Goal: Navigation & Orientation: Find specific page/section

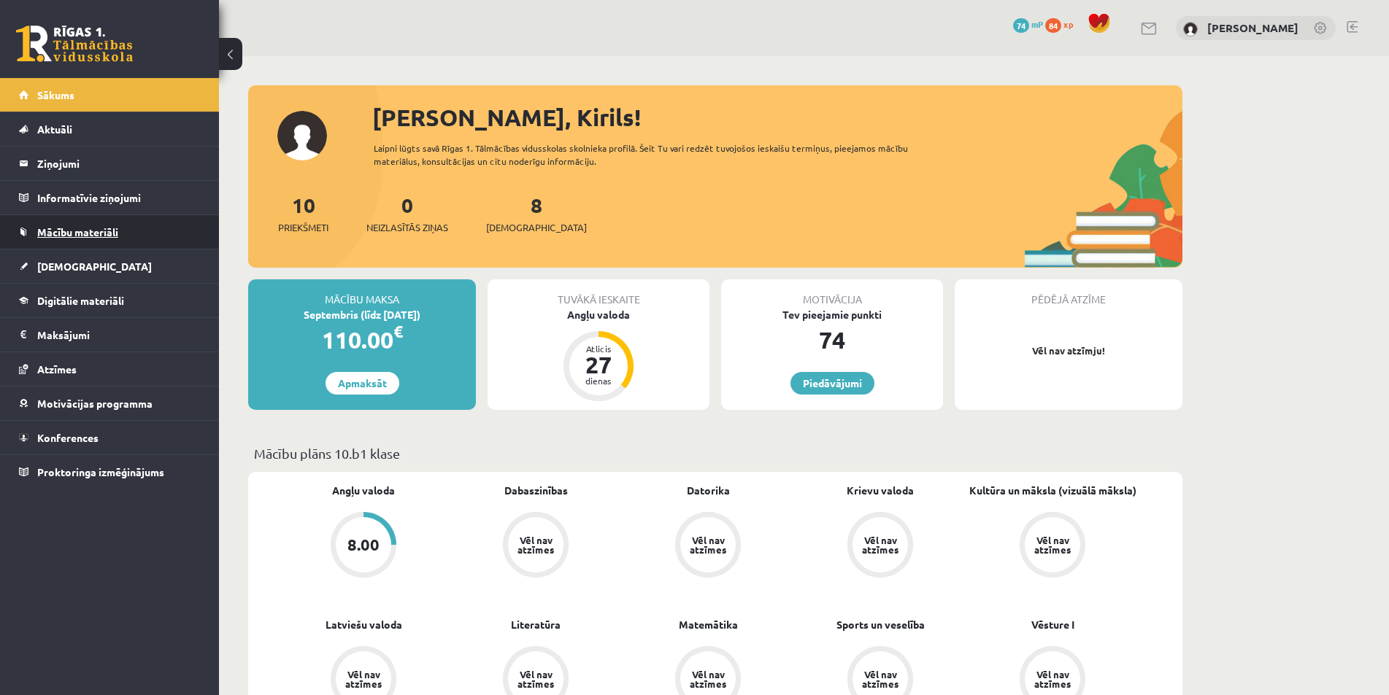
click at [112, 234] on span "Mācību materiāli" at bounding box center [77, 232] width 81 height 13
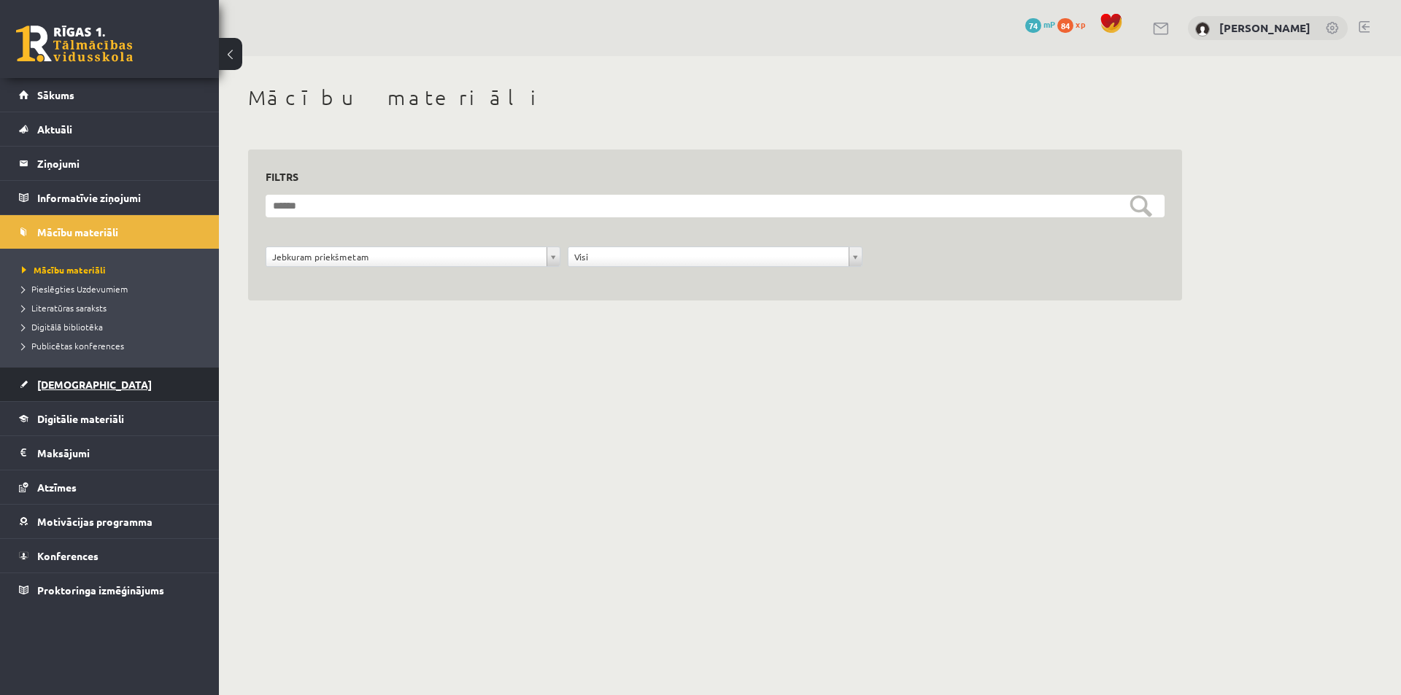
click at [81, 385] on span "[DEMOGRAPHIC_DATA]" at bounding box center [94, 384] width 115 height 13
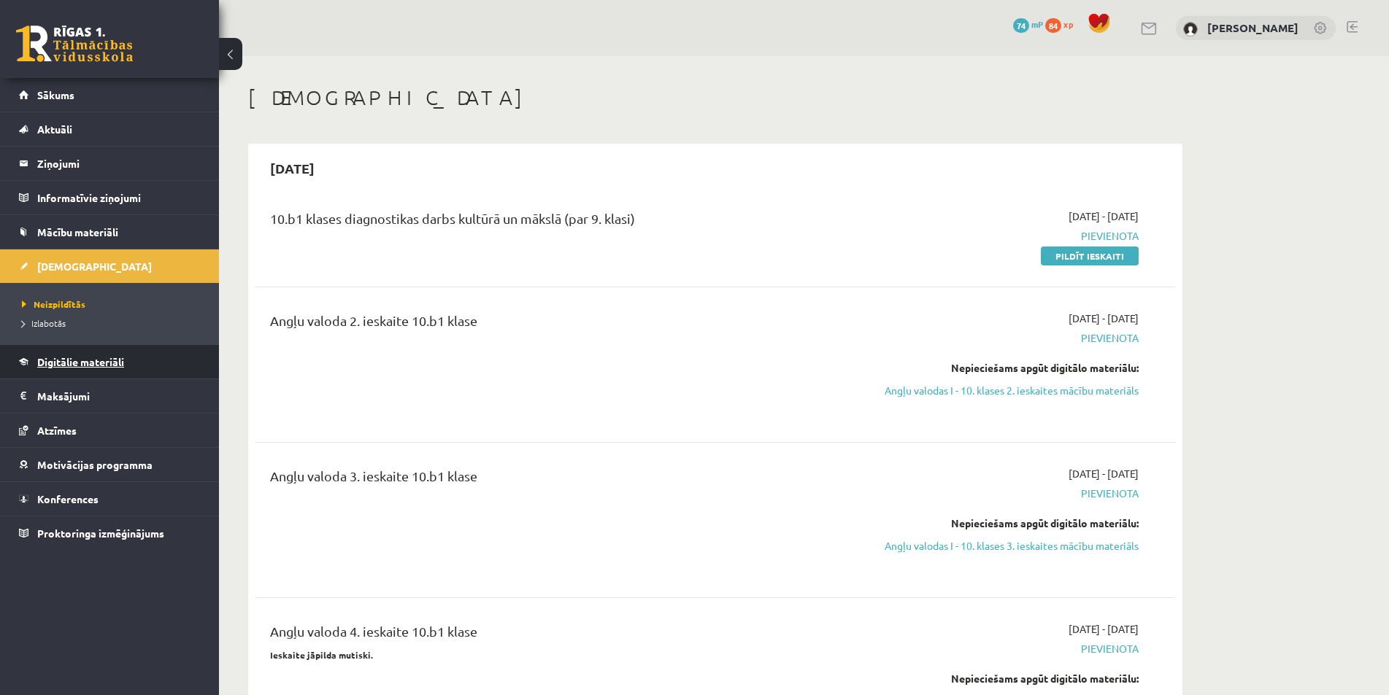
click at [112, 361] on span "Digitālie materiāli" at bounding box center [80, 361] width 87 height 13
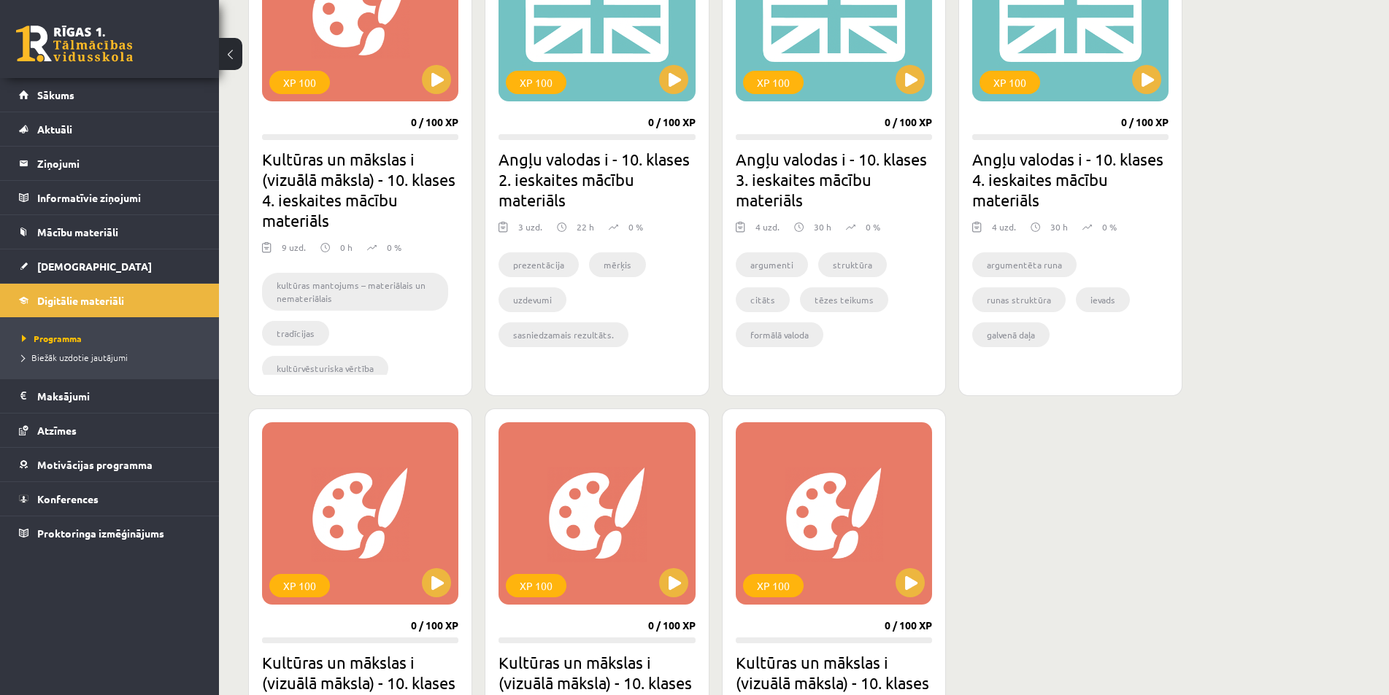
scroll to position [584, 0]
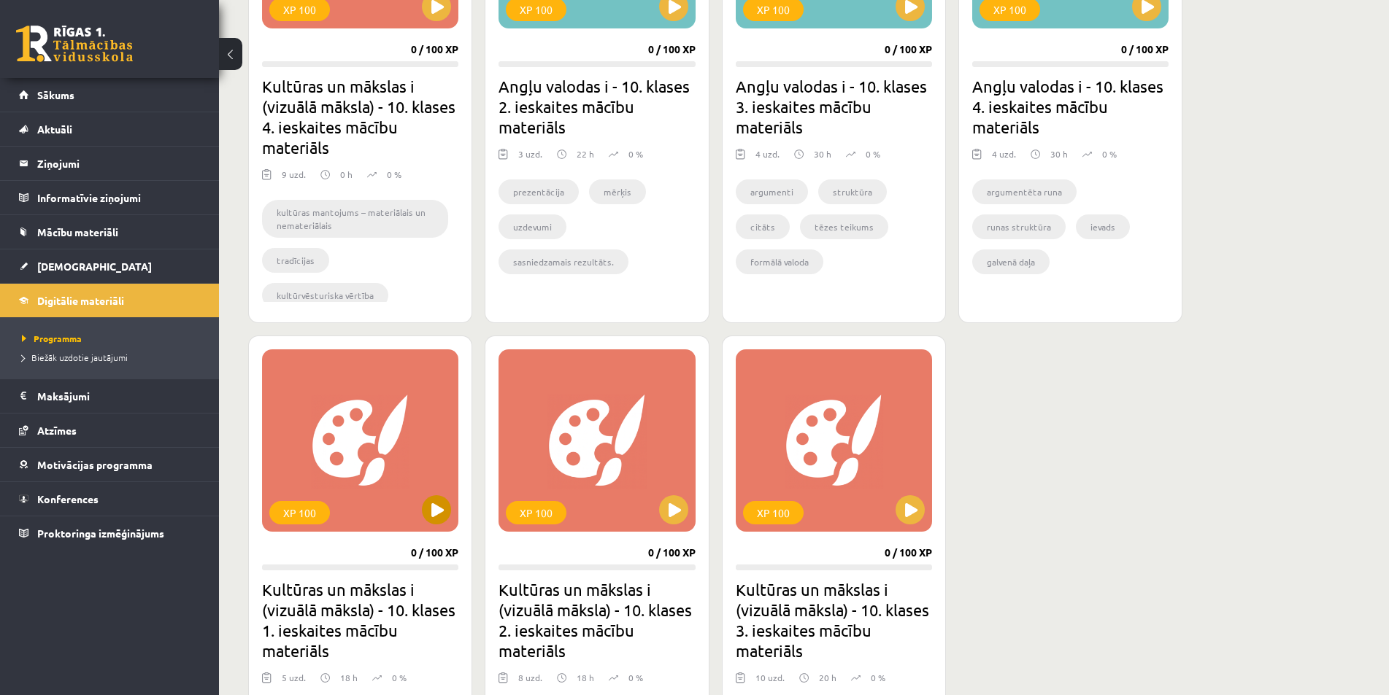
click at [411, 511] on div "XP 100" at bounding box center [360, 441] width 196 height 182
